Goal: Information Seeking & Learning: Learn about a topic

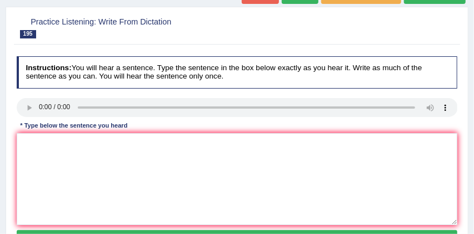
scroll to position [87, 0]
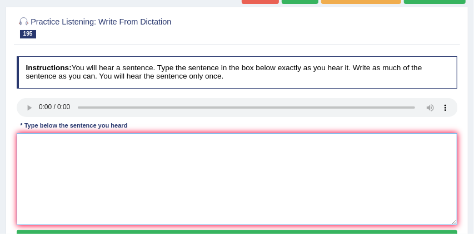
click at [34, 141] on textarea at bounding box center [238, 179] width 442 height 92
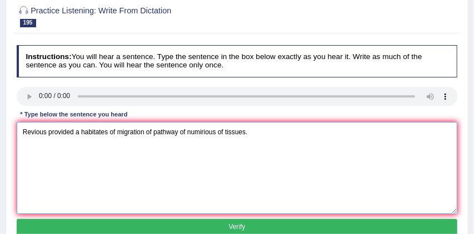
scroll to position [122, 0]
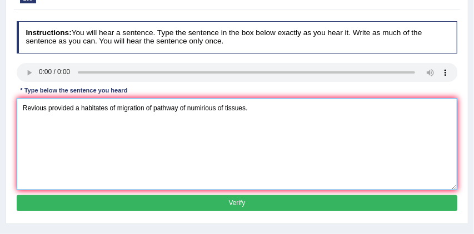
type textarea "Revious provided a habitates of migration of pathway of numirious of tissues."
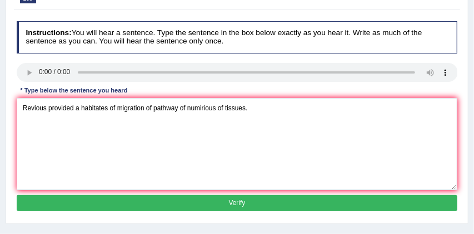
click at [117, 203] on button "Verify" at bounding box center [238, 203] width 442 height 16
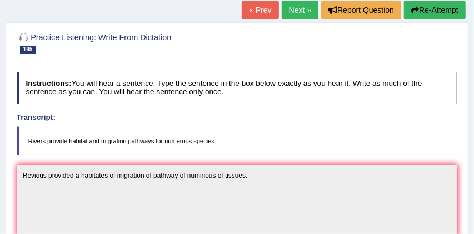
scroll to position [63, 0]
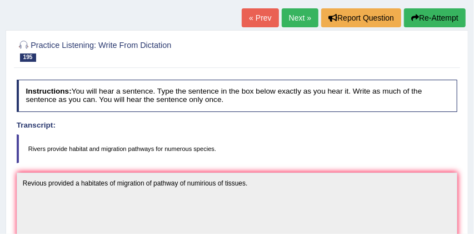
click at [300, 16] on link "Next »" at bounding box center [300, 17] width 37 height 19
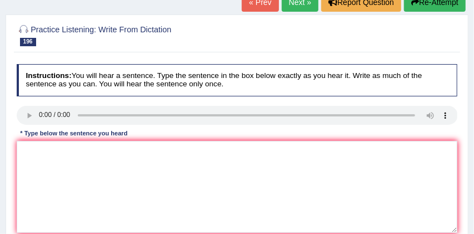
scroll to position [83, 0]
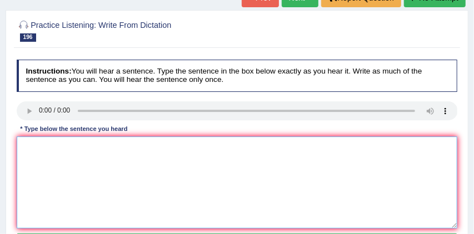
click at [36, 147] on textarea at bounding box center [238, 182] width 442 height 92
click at [56, 147] on textarea "The course are available in a college website." at bounding box center [238, 182] width 442 height 92
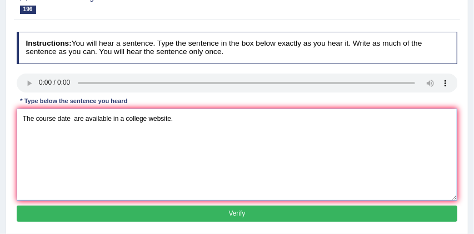
scroll to position [111, 0]
type textarea "The course date are available in a college website."
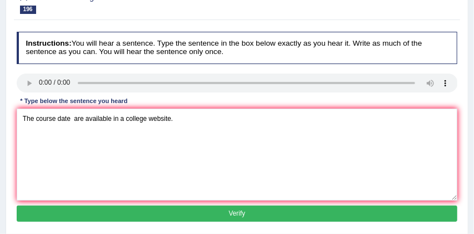
click at [177, 214] on button "Verify" at bounding box center [238, 213] width 442 height 16
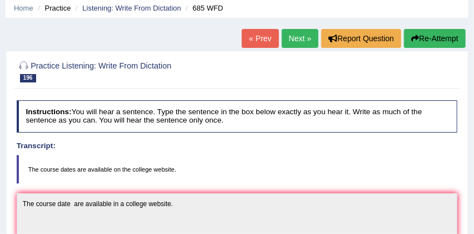
scroll to position [42, 0]
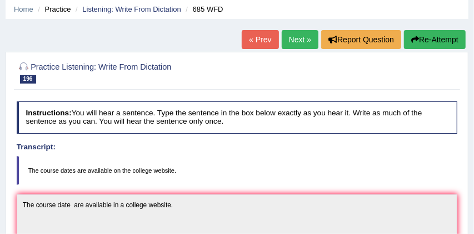
click at [294, 41] on link "Next »" at bounding box center [300, 39] width 37 height 19
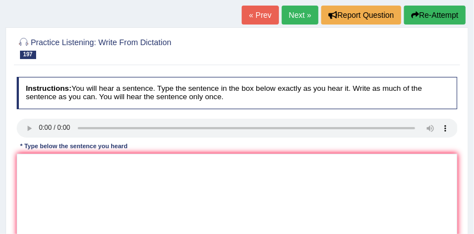
scroll to position [67, 0]
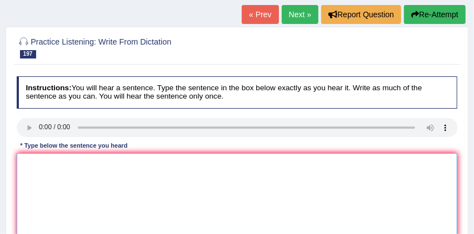
click at [38, 165] on textarea at bounding box center [238, 199] width 442 height 92
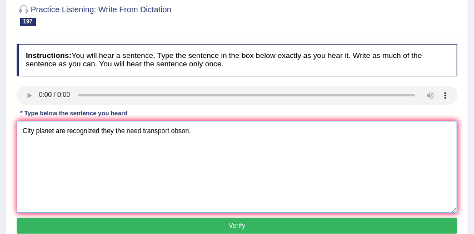
scroll to position [108, 0]
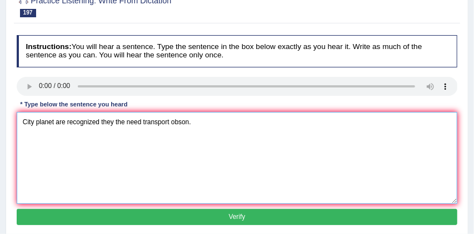
type textarea "City planet are recognized they the need transport obson."
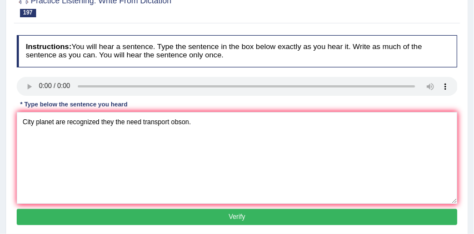
click at [147, 221] on button "Verify" at bounding box center [238, 217] width 442 height 16
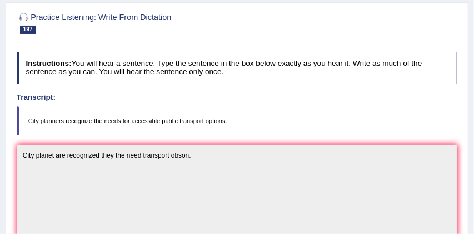
scroll to position [66, 0]
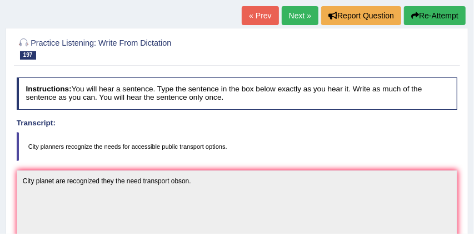
click at [295, 18] on link "Next »" at bounding box center [300, 15] width 37 height 19
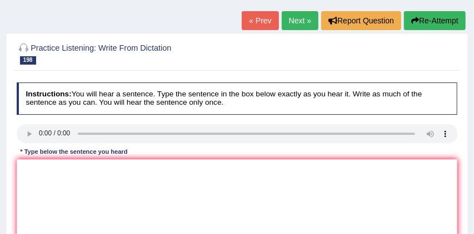
scroll to position [67, 0]
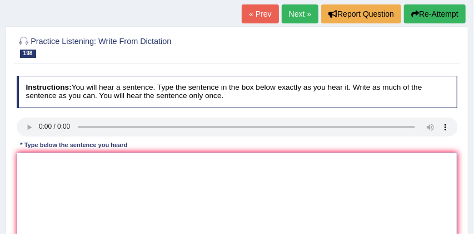
click at [36, 155] on textarea at bounding box center [238, 198] width 442 height 92
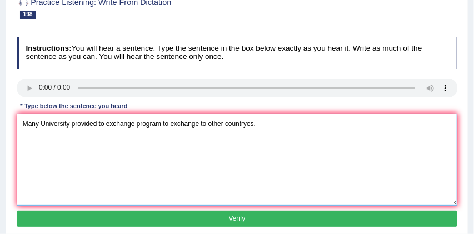
scroll to position [108, 0]
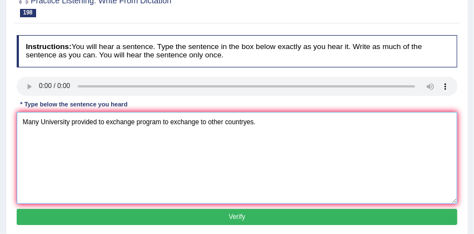
type textarea "Many University provided to exchange program to exchange to other countryes."
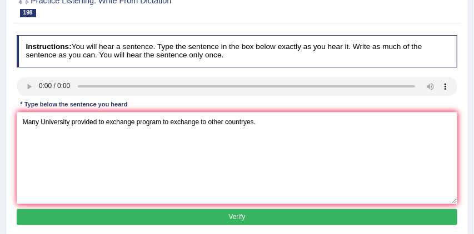
click at [178, 217] on button "Verify" at bounding box center [238, 217] width 442 height 16
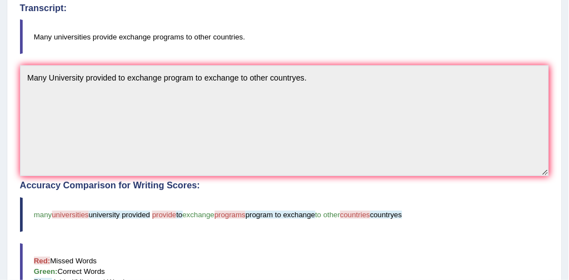
scroll to position [181, 0]
